Goal: Information Seeking & Learning: Learn about a topic

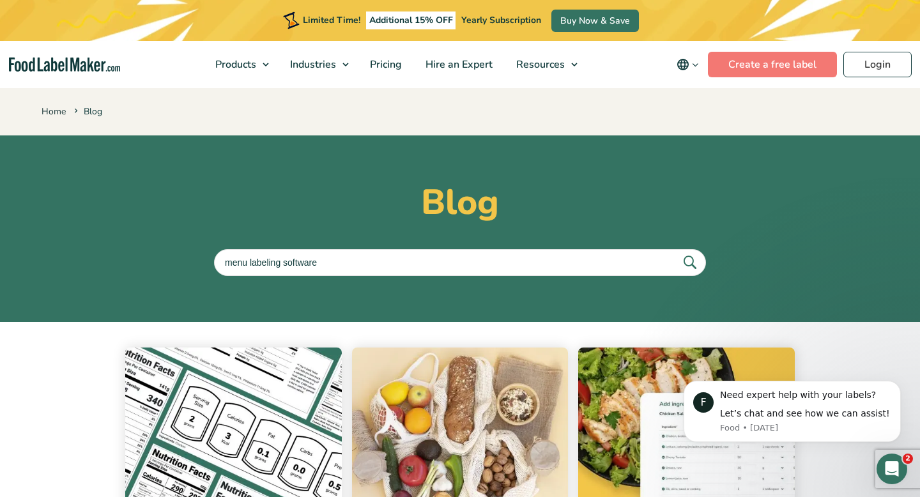
type input "menu labeling software"
click at [676, 252] on button "submit" at bounding box center [689, 262] width 27 height 21
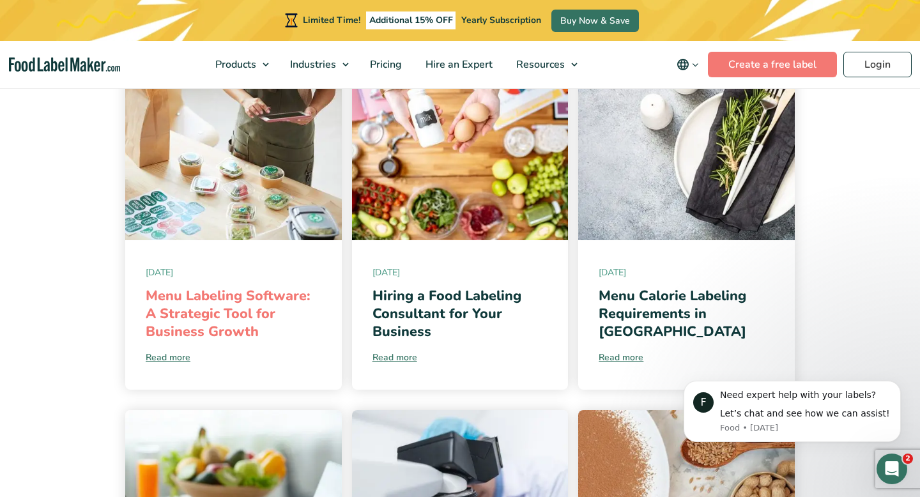
click at [236, 300] on link "Menu Labeling Software: A Strategic Tool for Business Growth" at bounding box center [228, 313] width 165 height 55
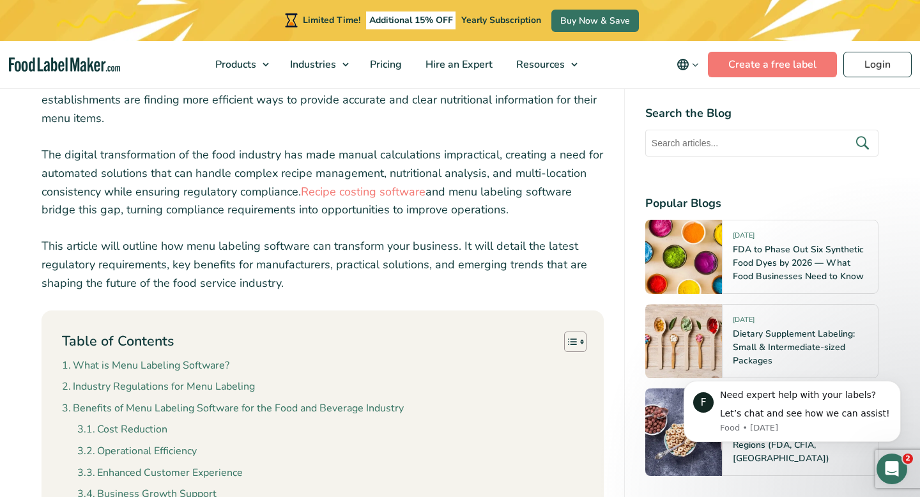
scroll to position [494, 0]
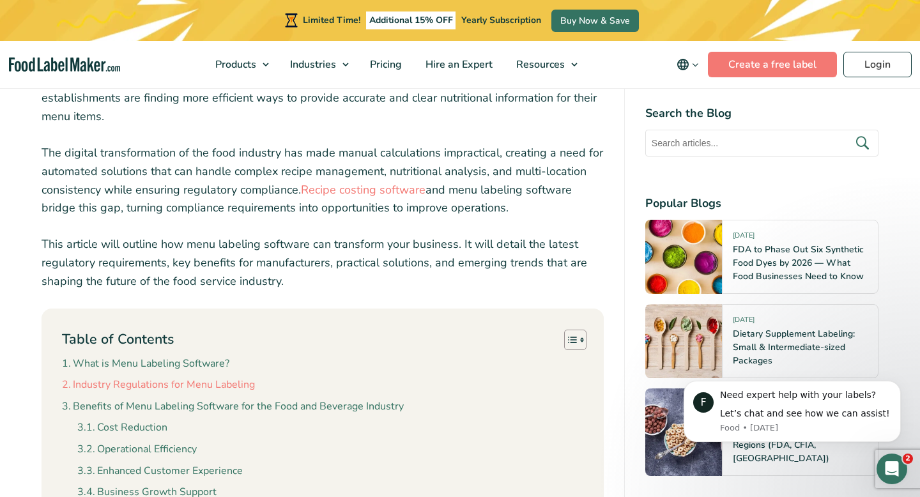
click at [169, 379] on link "Industry Regulations for Menu Labeling" at bounding box center [158, 385] width 193 height 17
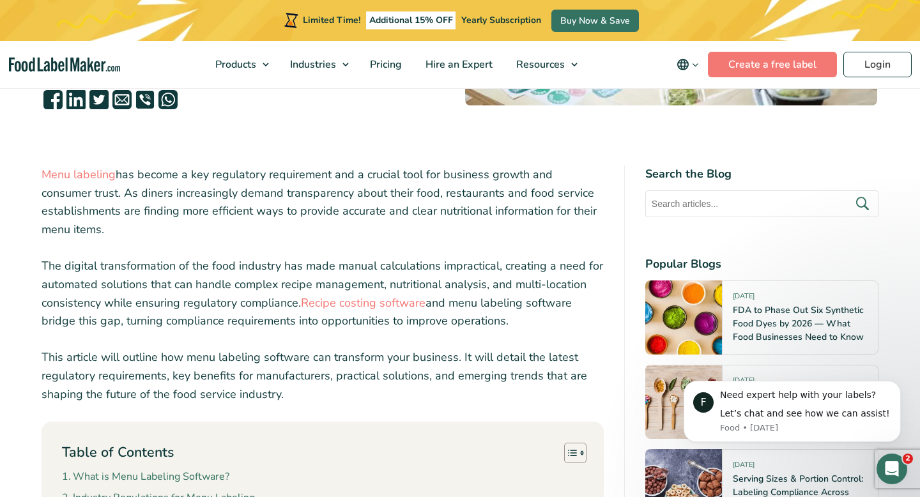
scroll to position [382, 0]
click at [416, 189] on p "Menu labeling has become a key regulatory requirement and a crucial tool for bu…" at bounding box center [323, 201] width 562 height 73
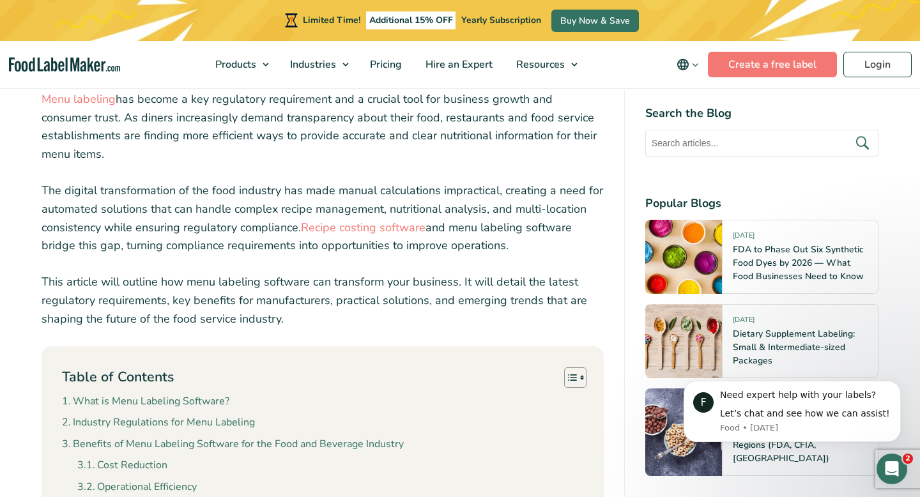
scroll to position [475, 0]
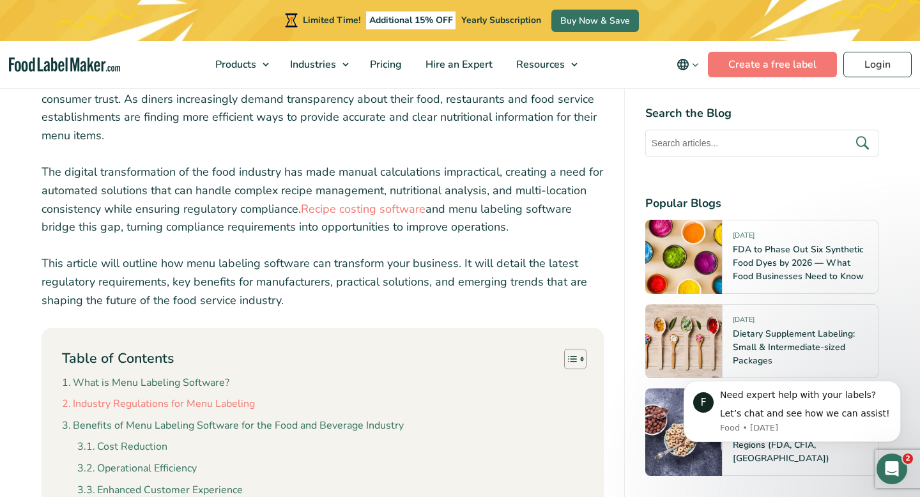
click at [202, 408] on link "Industry Regulations for Menu Labeling" at bounding box center [158, 404] width 193 height 17
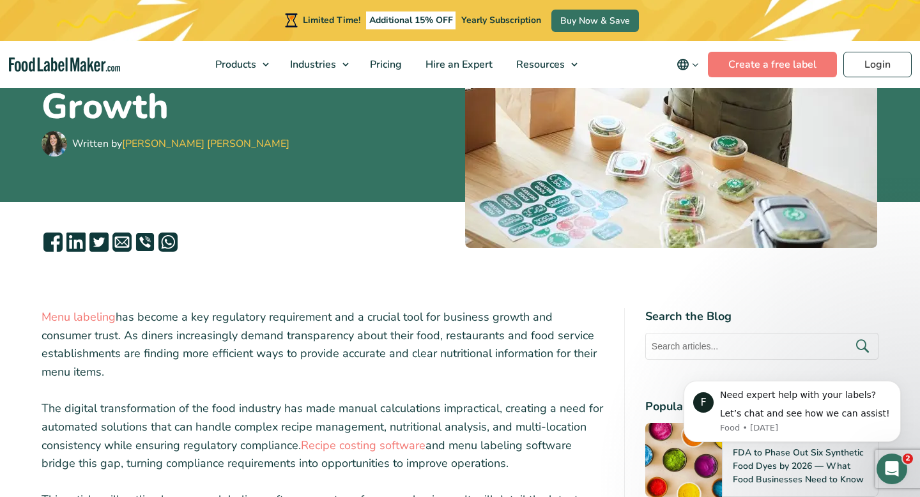
scroll to position [0, 0]
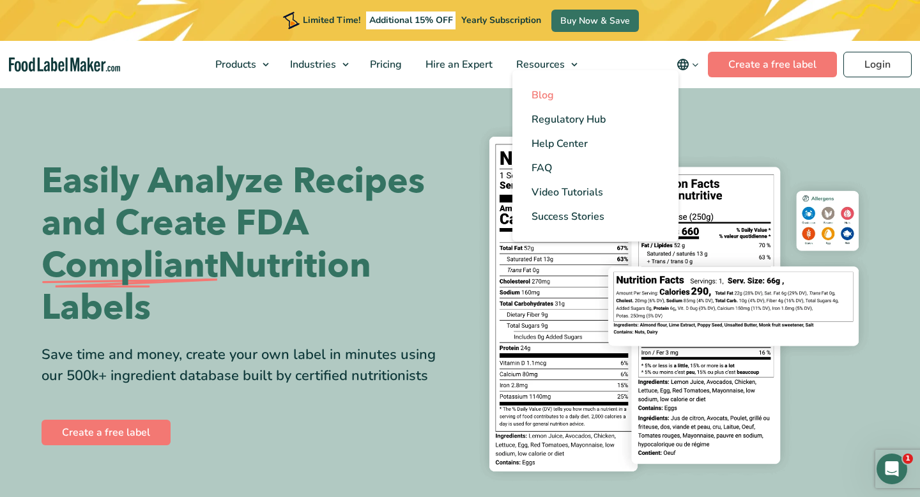
click at [551, 98] on span "Blog" at bounding box center [542, 95] width 22 height 14
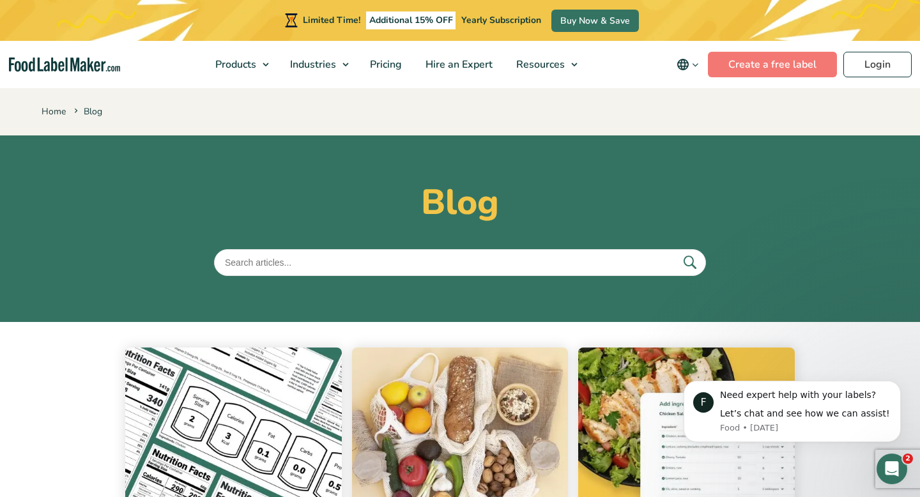
type input "Hiring a Food Labeling Consultant for Your Business"
click at [676, 252] on button "submit" at bounding box center [689, 262] width 27 height 21
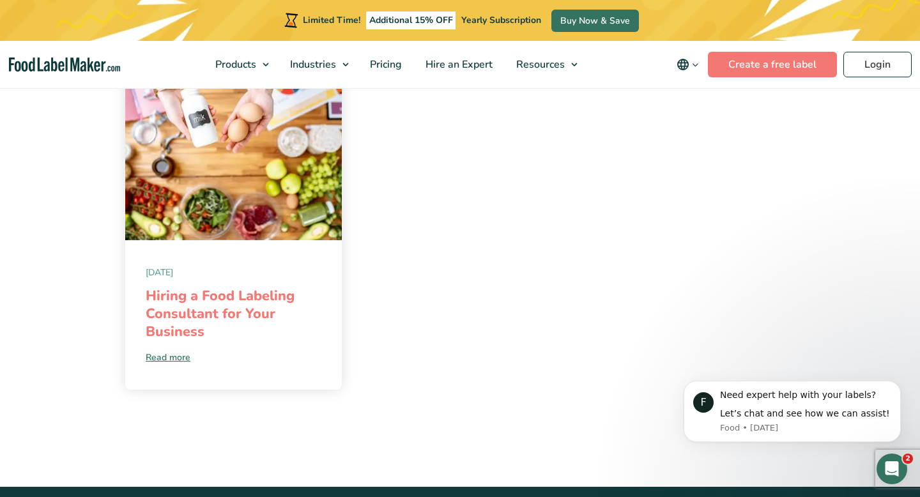
click at [223, 300] on link "Hiring a Food Labeling Consultant for Your Business" at bounding box center [220, 313] width 149 height 55
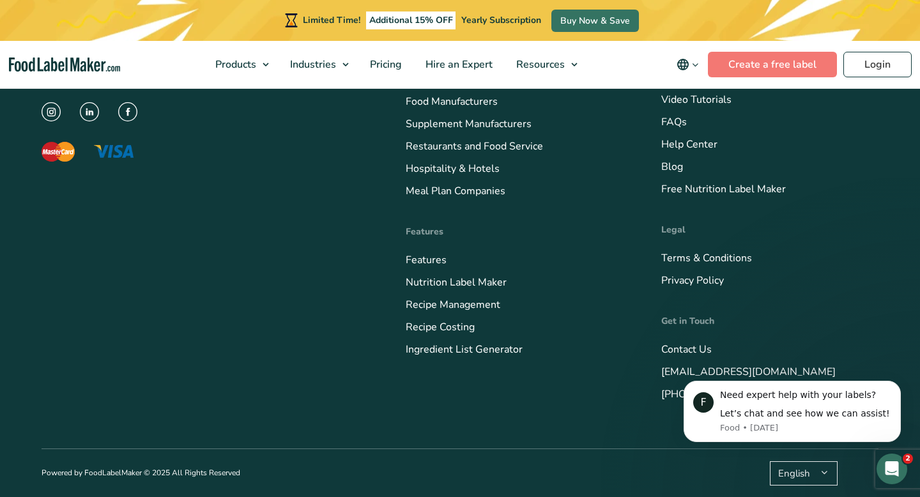
scroll to position [5352, 0]
click at [685, 143] on link "Help Center" at bounding box center [689, 144] width 56 height 14
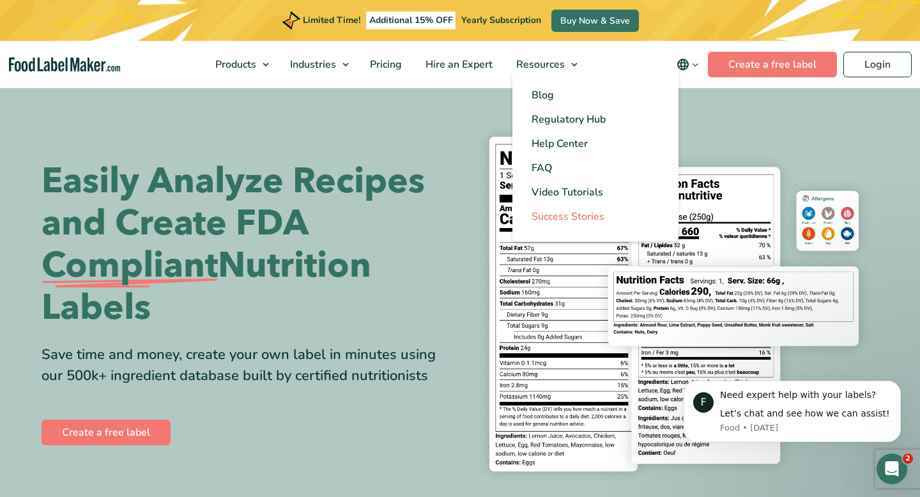
click at [568, 211] on span "Success Stories" at bounding box center [567, 217] width 73 height 14
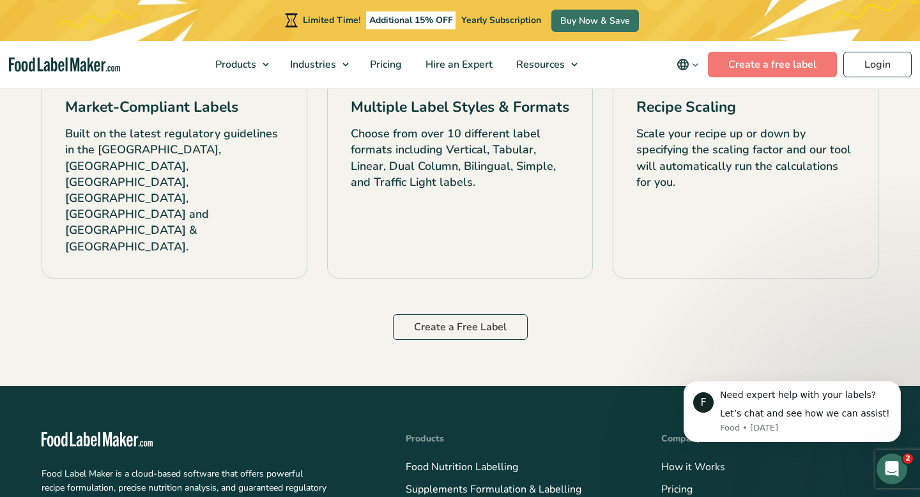
scroll to position [2174, 0]
